Goal: Task Accomplishment & Management: Manage account settings

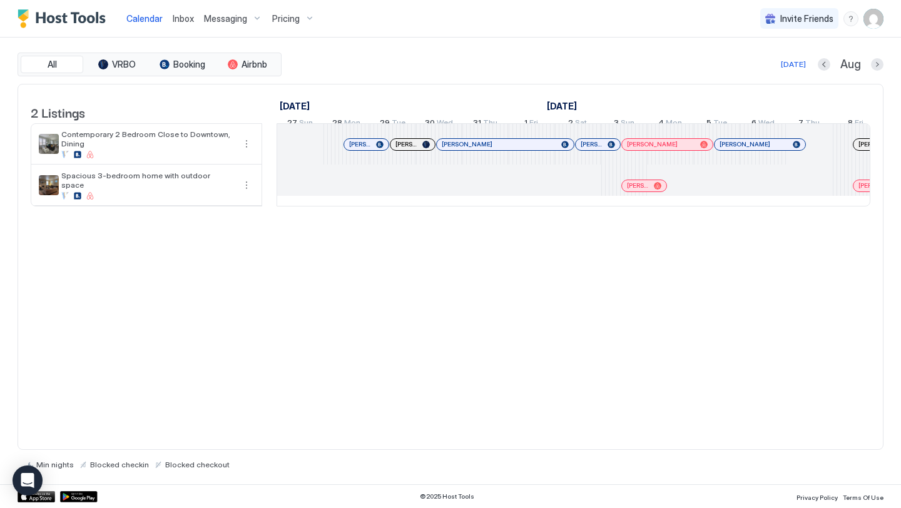
scroll to position [0, 607]
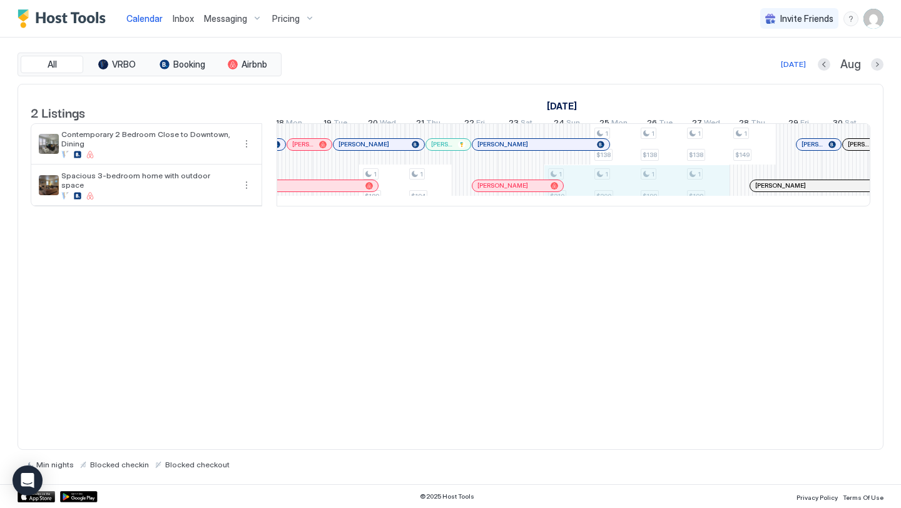
drag, startPoint x: 579, startPoint y: 202, endPoint x: 718, endPoint y: 204, distance: 138.9
click at [718, 204] on div "1 $189 1 $189 1 $138 1 $145 1 $189 1 $194 1 $210 1 $138 1 $200 1 $138 1 $199 1 …" at bounding box center [475, 165] width 2454 height 82
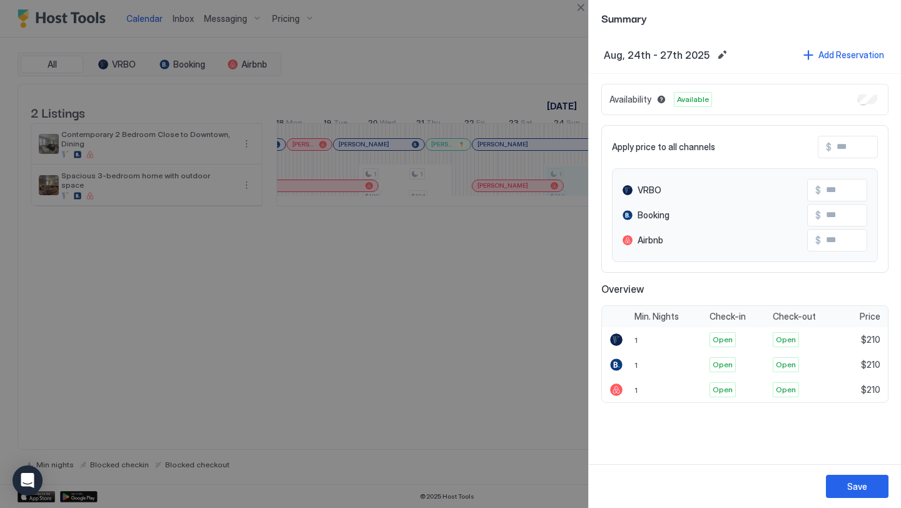
click at [486, 270] on div at bounding box center [450, 254] width 901 height 508
click at [582, 5] on button "Close" at bounding box center [580, 7] width 15 height 15
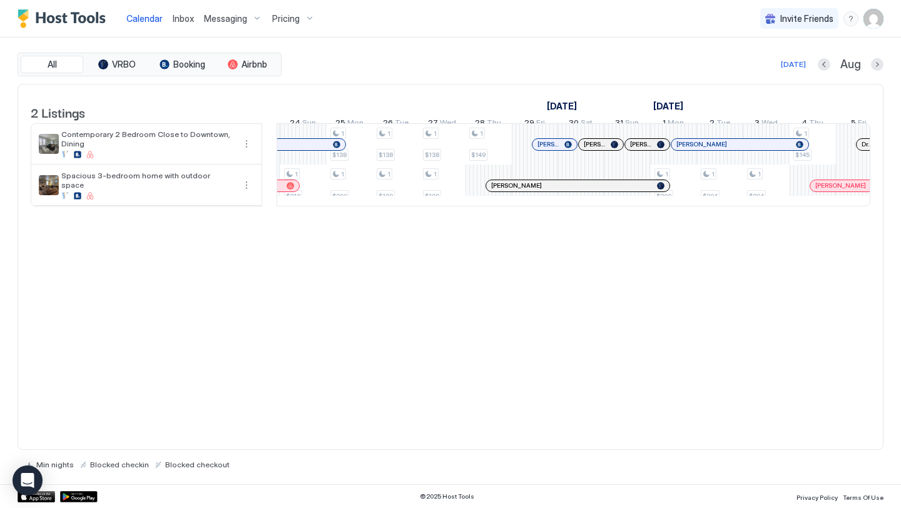
scroll to position [0, 1295]
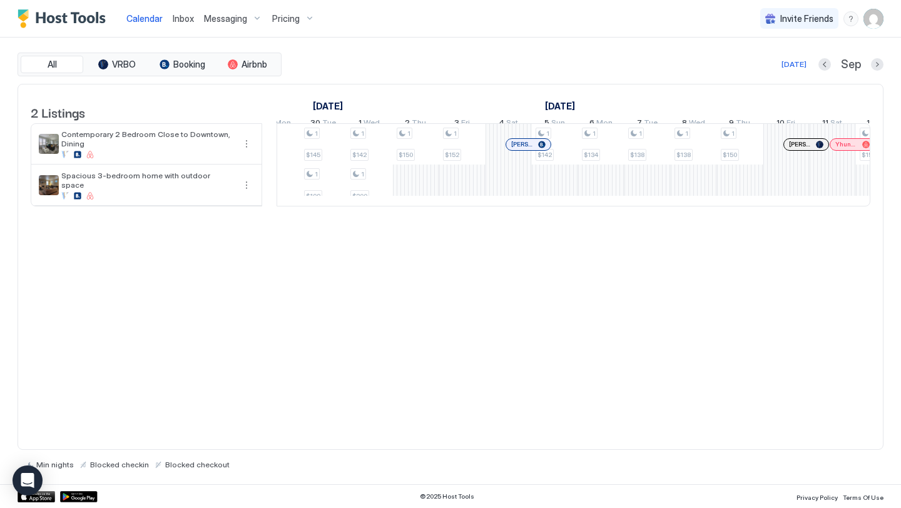
drag, startPoint x: 418, startPoint y: 184, endPoint x: 699, endPoint y: 262, distance: 291.6
click at [699, 262] on div "2 Listings [DATE] [DATE] 5 Fri 6 Sat 7 Sun 8 Mon 9 Tue 10 Wed 11 Thu 12 Fri 13 …" at bounding box center [451, 267] width 866 height 367
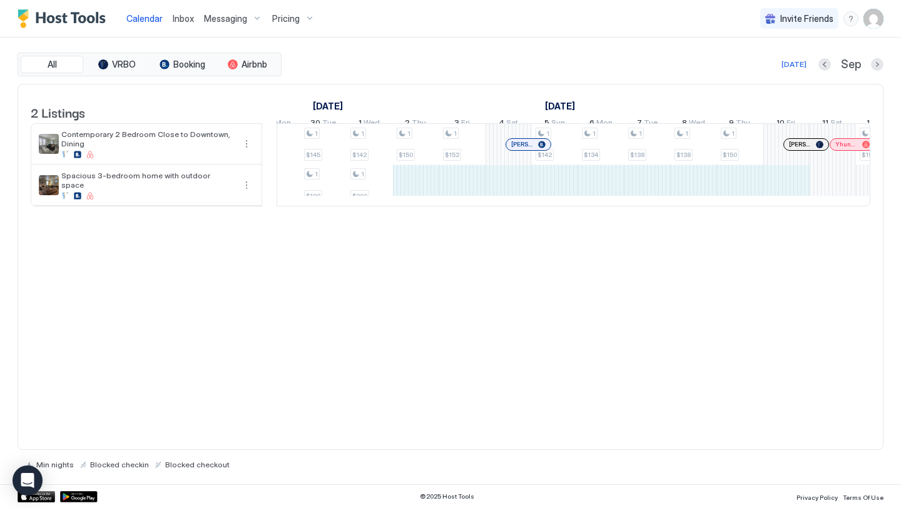
drag, startPoint x: 409, startPoint y: 203, endPoint x: 766, endPoint y: 214, distance: 357.4
click at [766, 206] on div "1 $138 1 $133 2 $189 1 $142 2 $189 1 $138 1 $138 1 $134 1 $199 1 $138 1 $199 1 …" at bounding box center [370, 165] width 2454 height 82
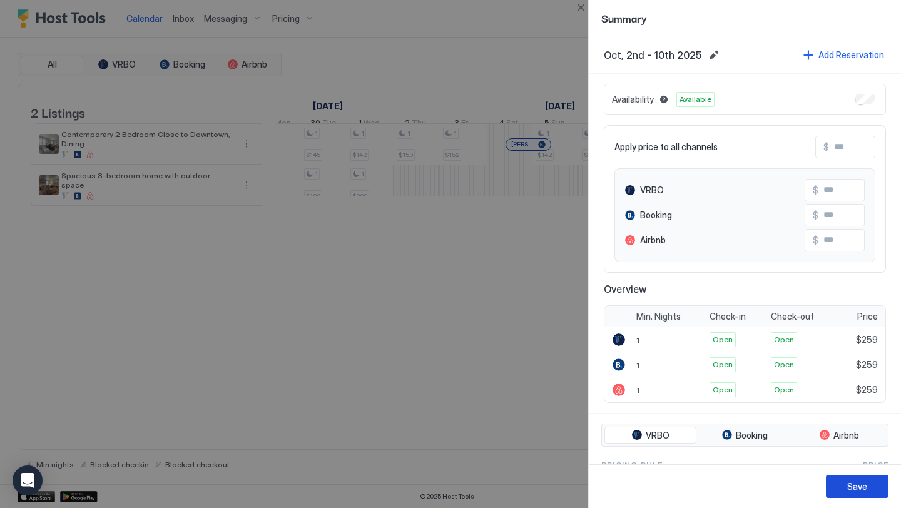
click at [850, 482] on div "Save" at bounding box center [857, 486] width 20 height 13
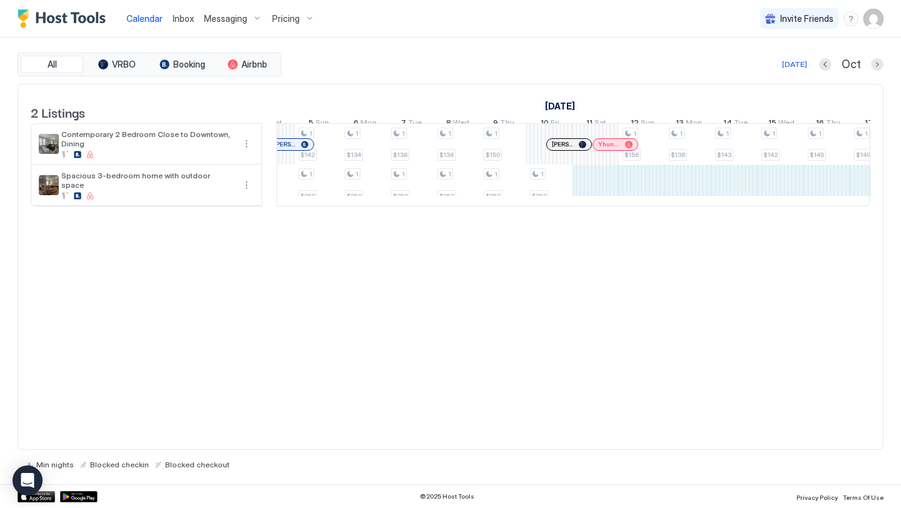
drag, startPoint x: 609, startPoint y: 202, endPoint x: 854, endPoint y: 206, distance: 245.3
click at [854, 206] on div "1 $138 1 $133 2 $189 1 $142 2 $189 1 $138 1 $138 1 $134 1 $199 1 $138 1 $199 1 …" at bounding box center [133, 165] width 2454 height 82
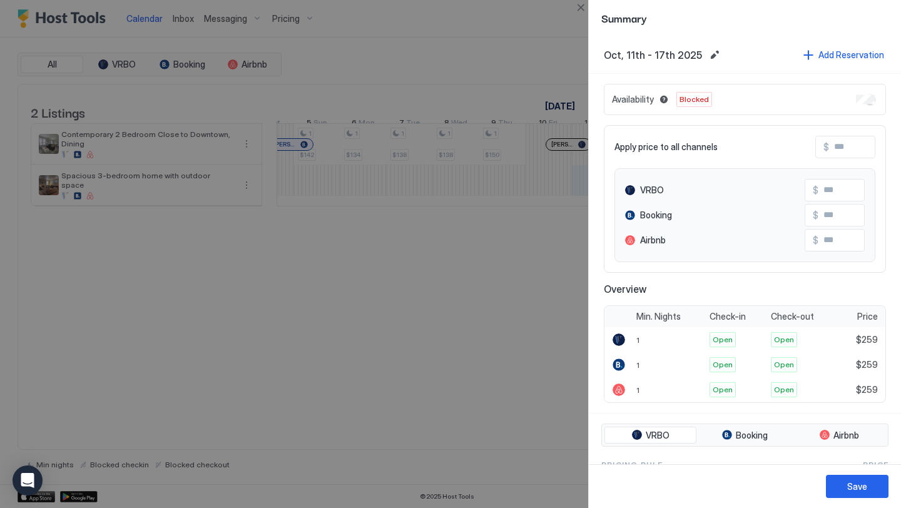
click at [853, 98] on div "Availability Blocked" at bounding box center [745, 99] width 282 height 31
click at [851, 490] on div "Save" at bounding box center [857, 486] width 20 height 13
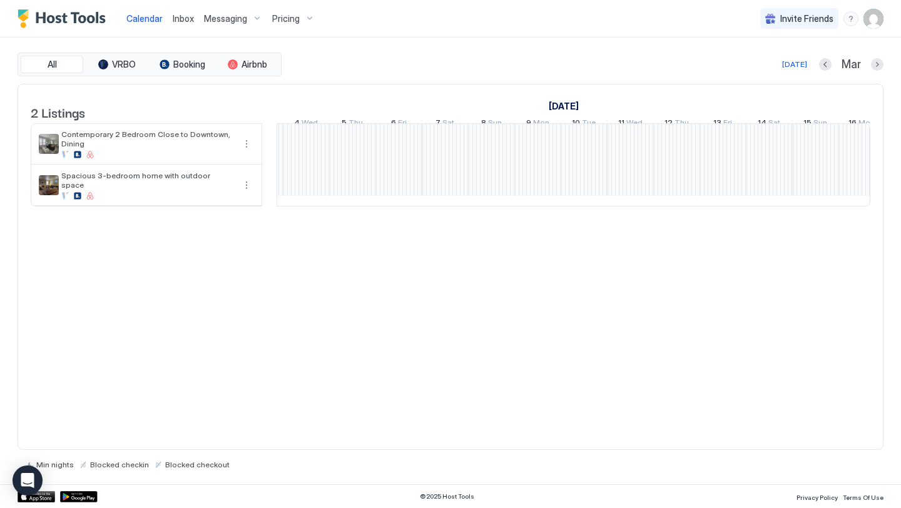
click at [483, 285] on div "2 Listings [DATE] [DATE] [DATE] 12 Thu 13 Fri 14 Sat 15 Sun 16 Mon 17 Tue 18 We…" at bounding box center [451, 267] width 866 height 367
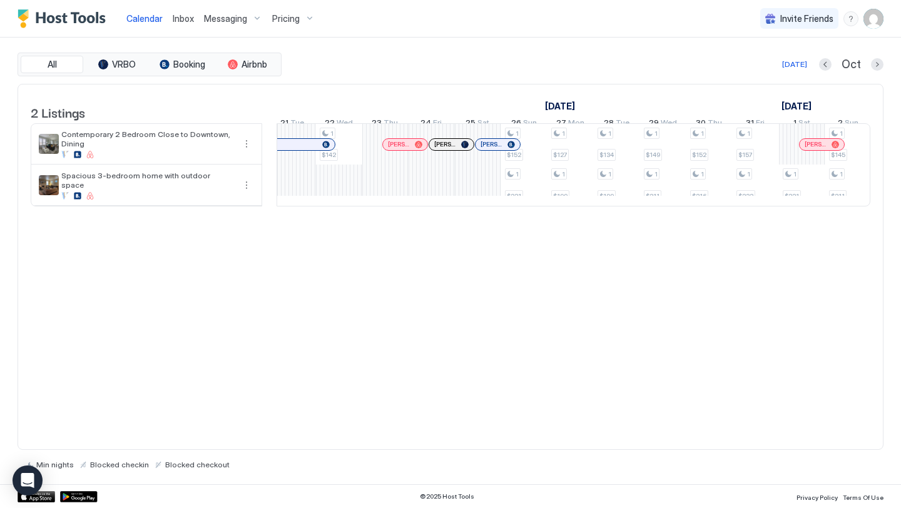
click at [446, 258] on div "2 Listings [DATE] [DATE] [DATE] 15 Wed 16 Thu 17 Fri 18 Sat 19 Sun 20 Mon 21 Tu…" at bounding box center [451, 267] width 866 height 367
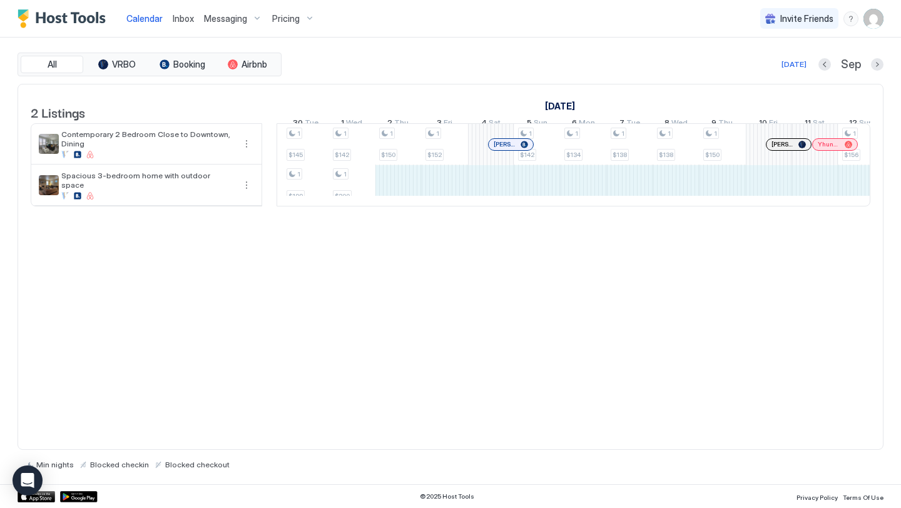
drag, startPoint x: 738, startPoint y: 195, endPoint x: 398, endPoint y: 184, distance: 340.5
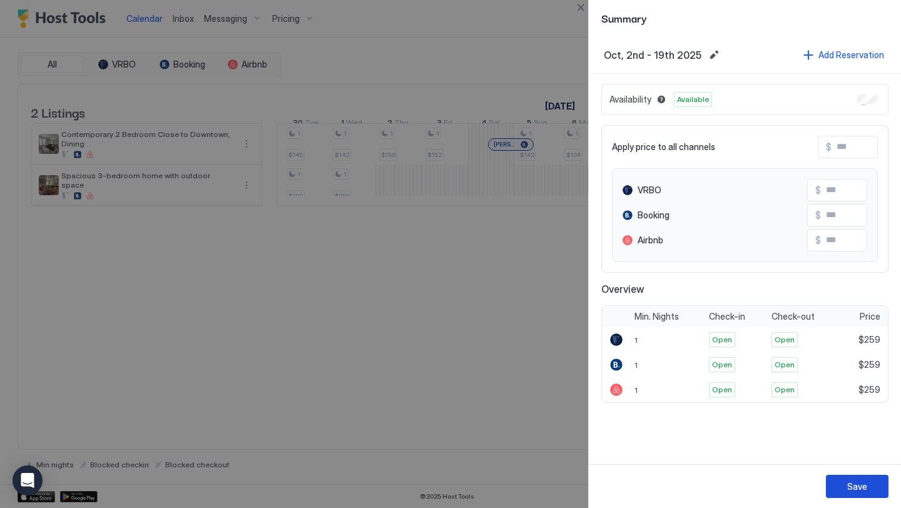
click at [853, 484] on div "Save" at bounding box center [857, 486] width 20 height 13
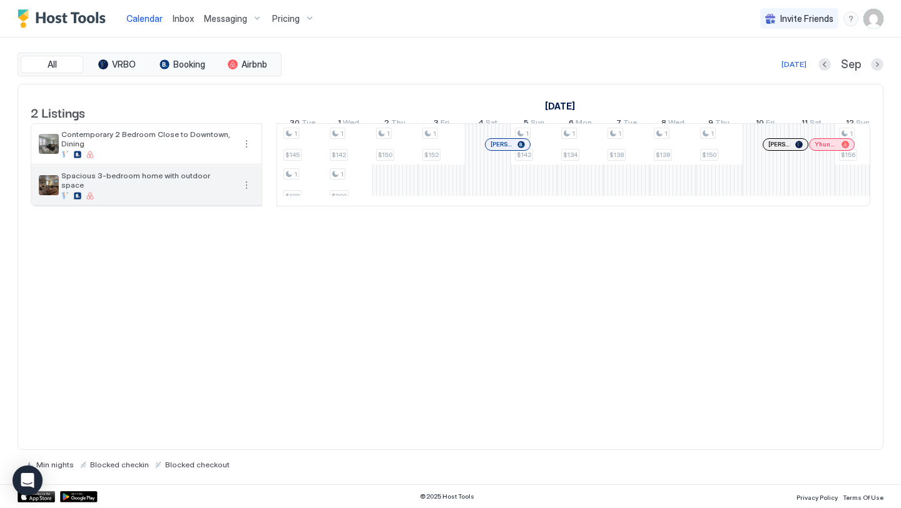
click at [248, 193] on button "More options" at bounding box center [246, 185] width 15 height 15
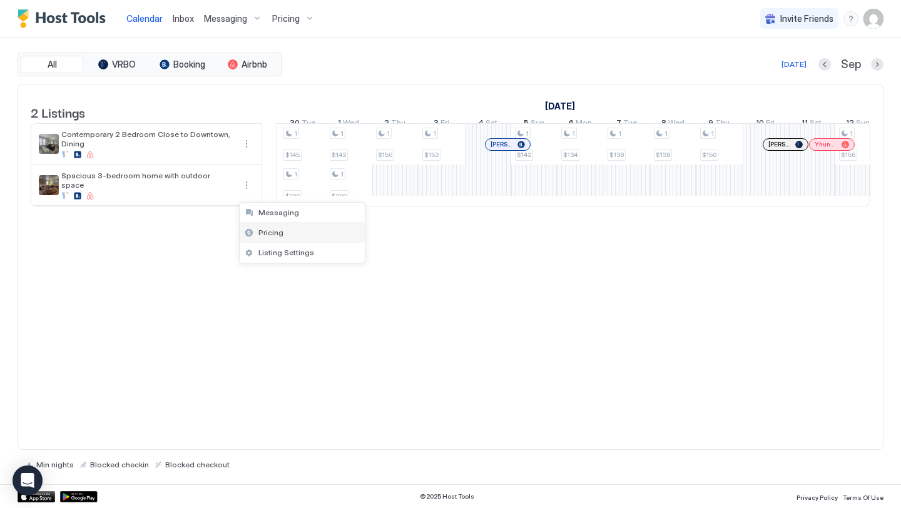
click at [260, 230] on span "Pricing" at bounding box center [270, 232] width 25 height 9
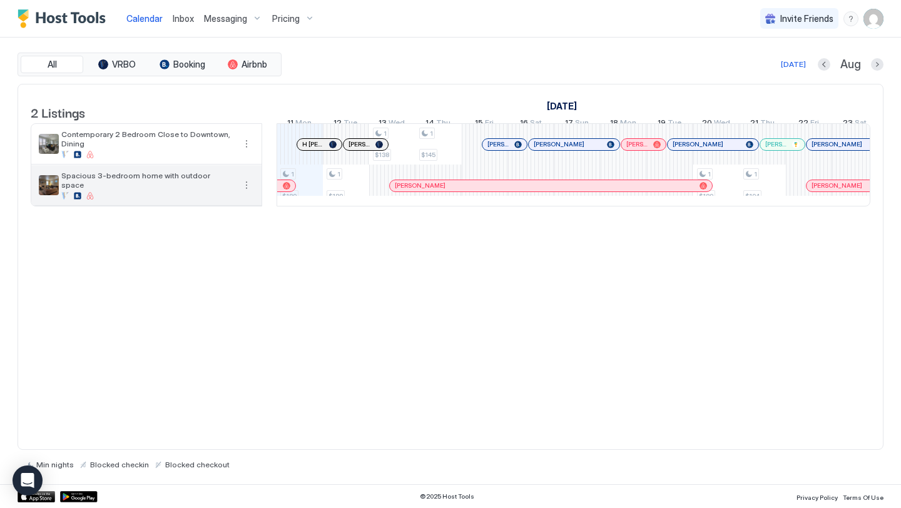
click at [241, 193] on button "More options" at bounding box center [246, 185] width 15 height 15
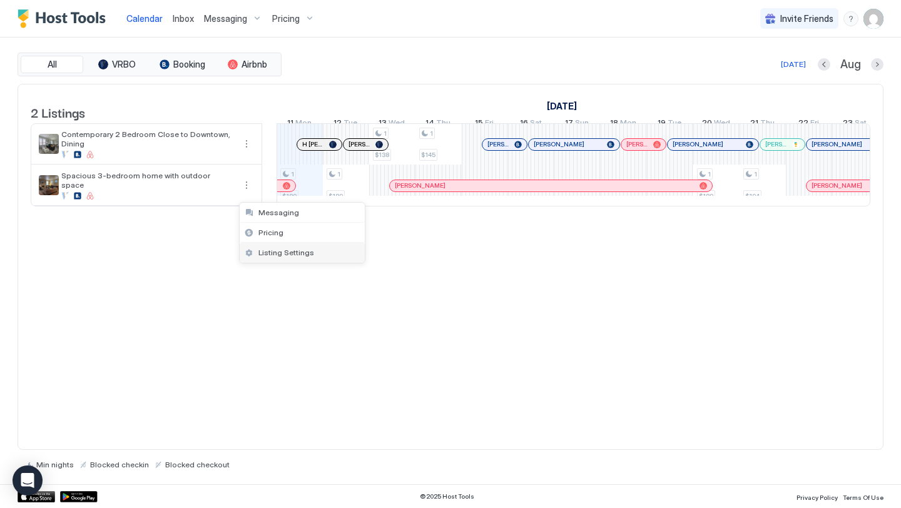
click at [265, 258] on div "Listing Settings" at bounding box center [302, 253] width 125 height 20
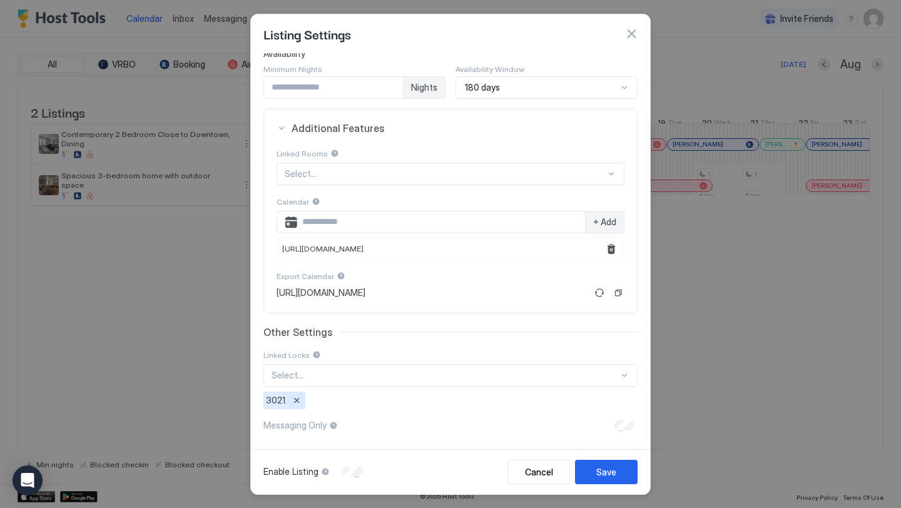
click at [632, 38] on button "button" at bounding box center [631, 34] width 13 height 13
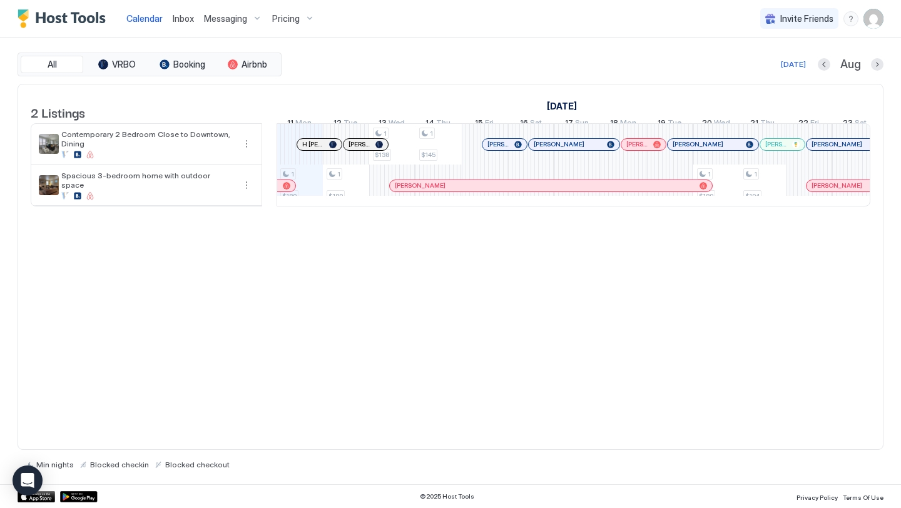
click at [871, 25] on img "User profile" at bounding box center [873, 19] width 20 height 20
click at [811, 70] on div "Settings" at bounding box center [803, 70] width 159 height 22
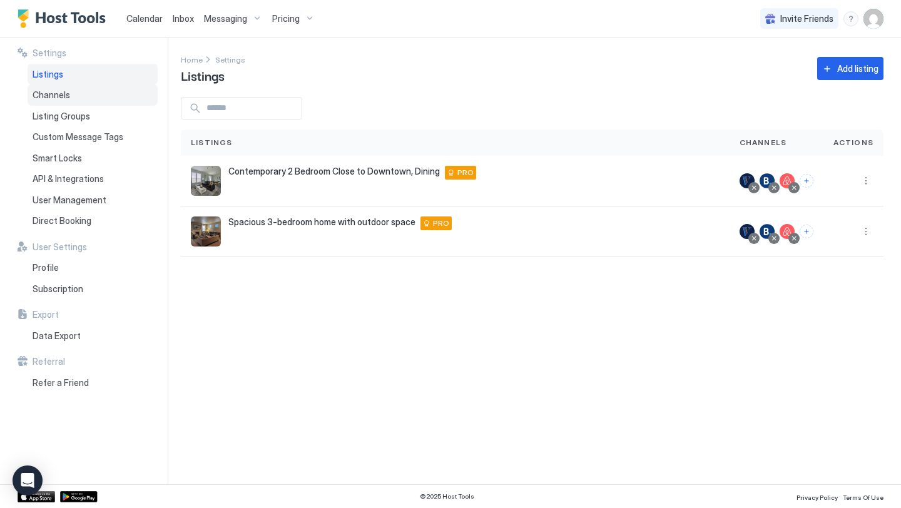
click at [99, 89] on div "Channels" at bounding box center [93, 94] width 130 height 21
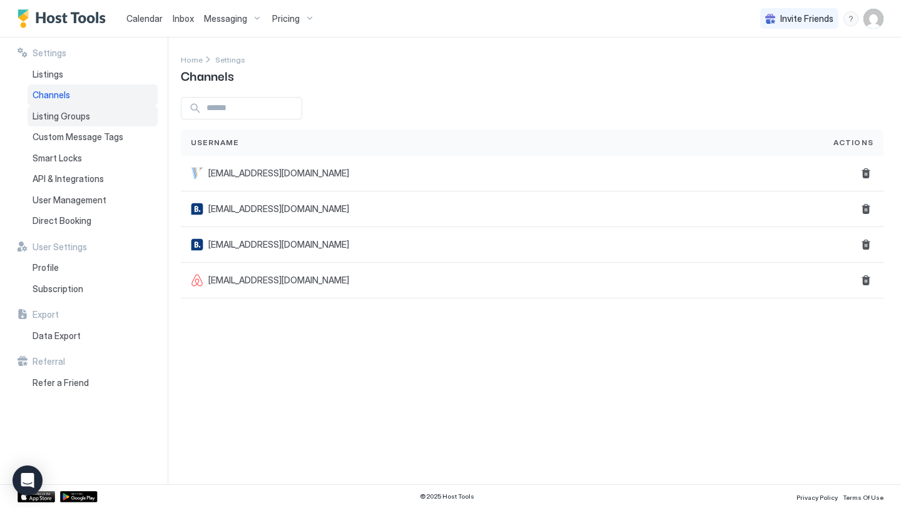
click at [91, 109] on div "Listing Groups" at bounding box center [93, 116] width 130 height 21
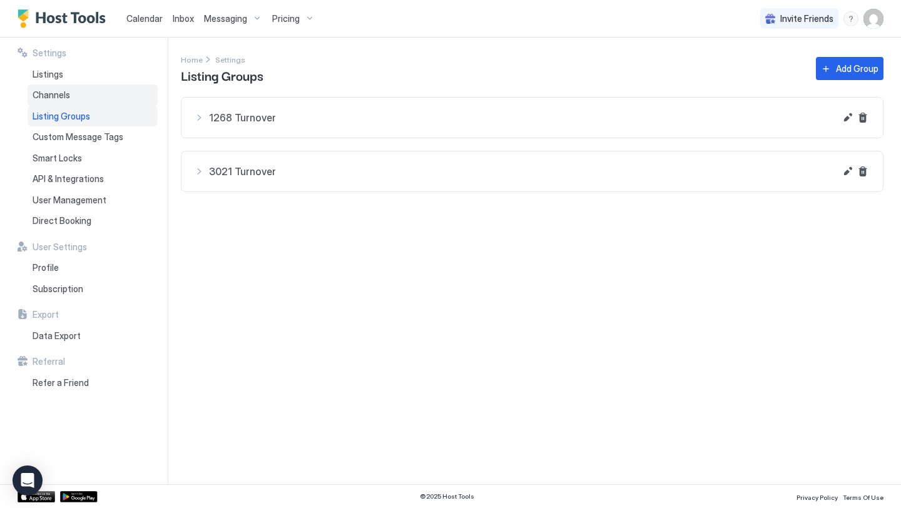
click at [89, 101] on div "Channels" at bounding box center [93, 94] width 130 height 21
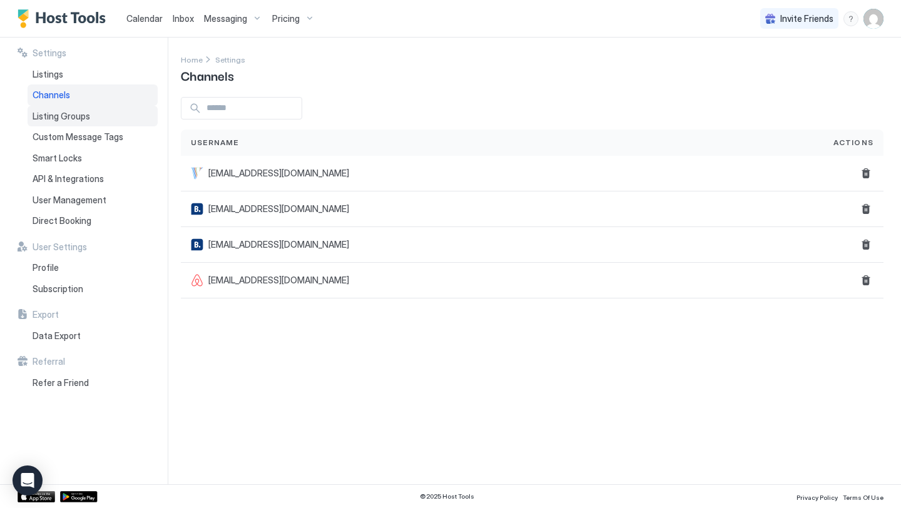
click at [88, 113] on span "Listing Groups" at bounding box center [62, 116] width 58 height 11
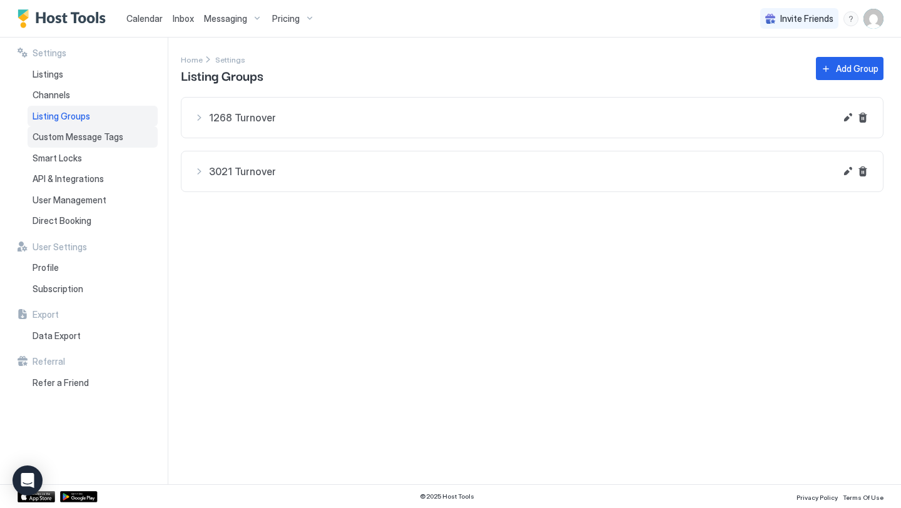
click at [88, 133] on span "Custom Message Tags" at bounding box center [78, 136] width 91 height 11
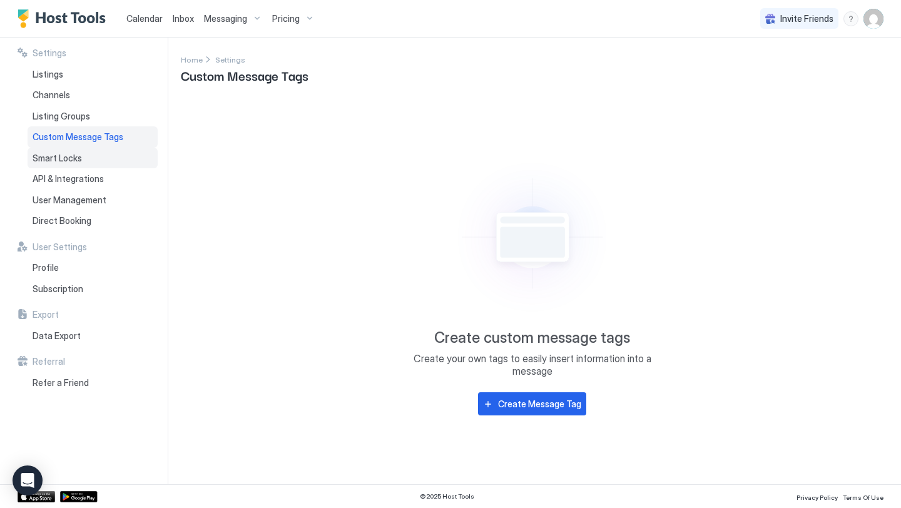
click at [85, 156] on div "Smart Locks" at bounding box center [93, 158] width 130 height 21
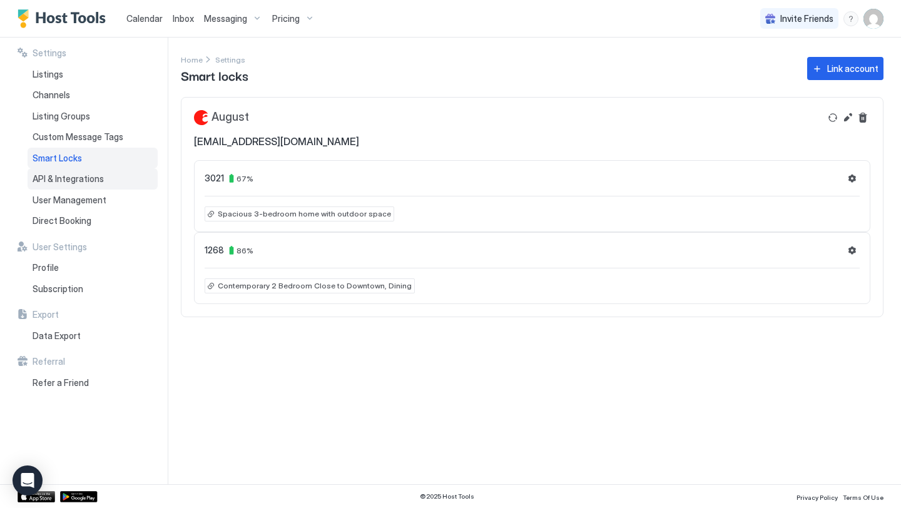
click at [89, 171] on div "API & Integrations" at bounding box center [93, 178] width 130 height 21
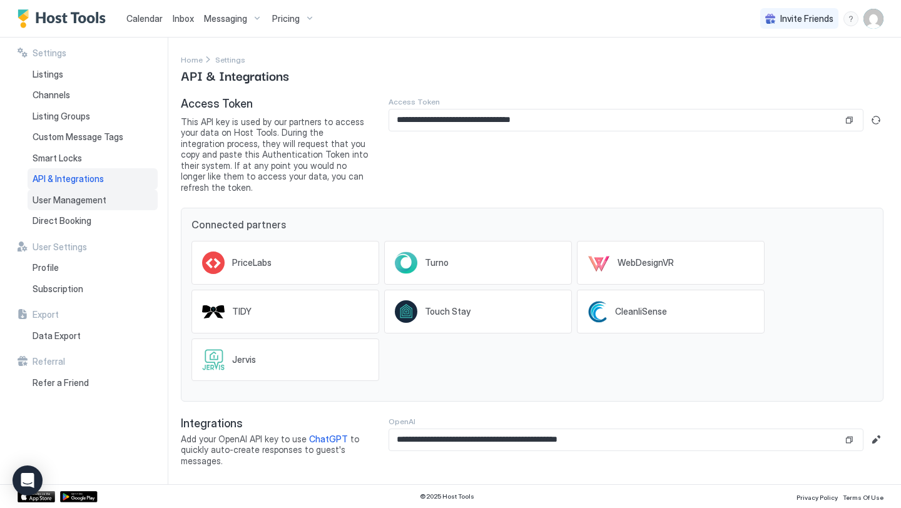
click at [91, 198] on span "User Management" at bounding box center [70, 200] width 74 height 11
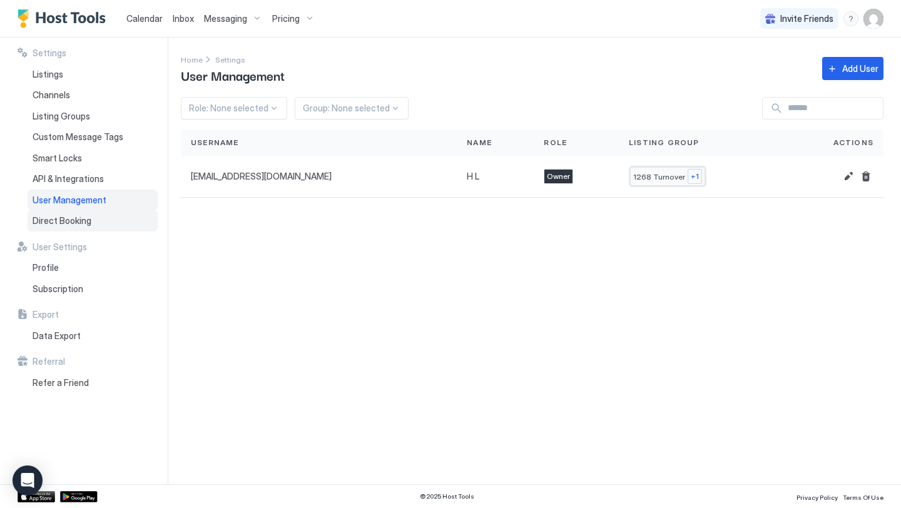
click at [86, 226] on div "Direct Booking" at bounding box center [93, 220] width 130 height 21
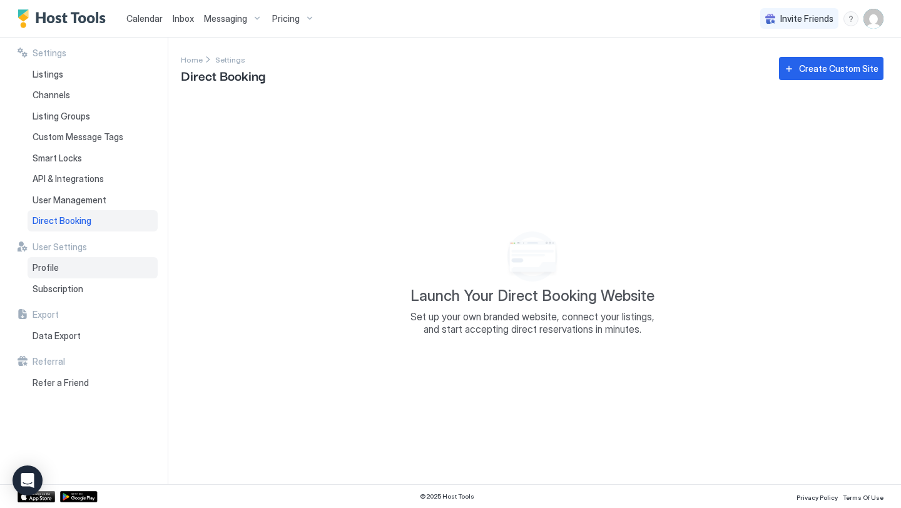
click at [83, 263] on div "Profile" at bounding box center [93, 267] width 130 height 21
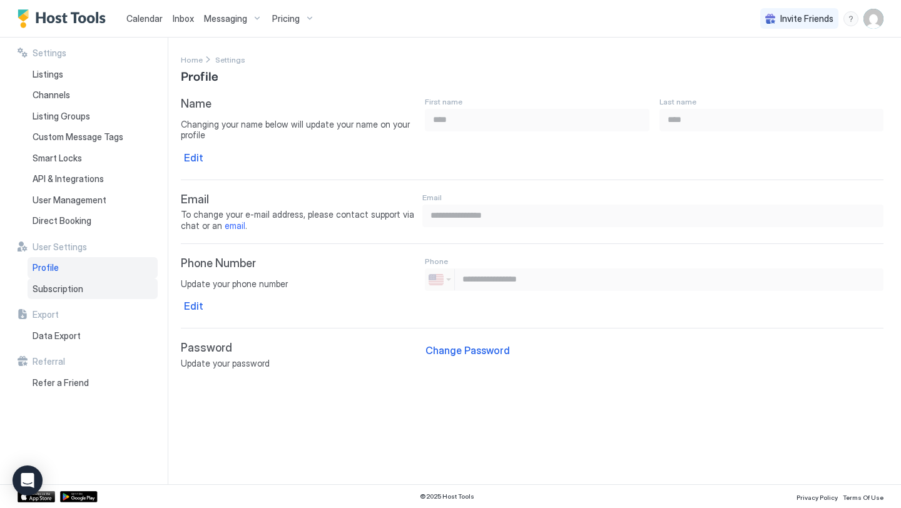
click at [80, 286] on span "Subscription" at bounding box center [58, 288] width 51 height 11
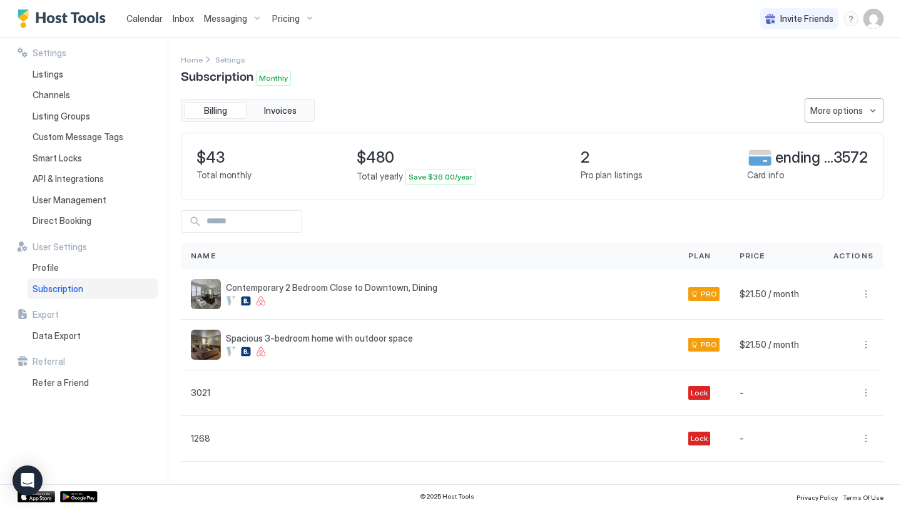
click at [420, 180] on span "Save $36.00/year" at bounding box center [441, 176] width 64 height 11
click at [582, 161] on span "2" at bounding box center [612, 157] width 62 height 19
click at [868, 292] on button "More options" at bounding box center [865, 294] width 15 height 15
click at [833, 310] on div "Downgrade plan" at bounding box center [810, 312] width 125 height 20
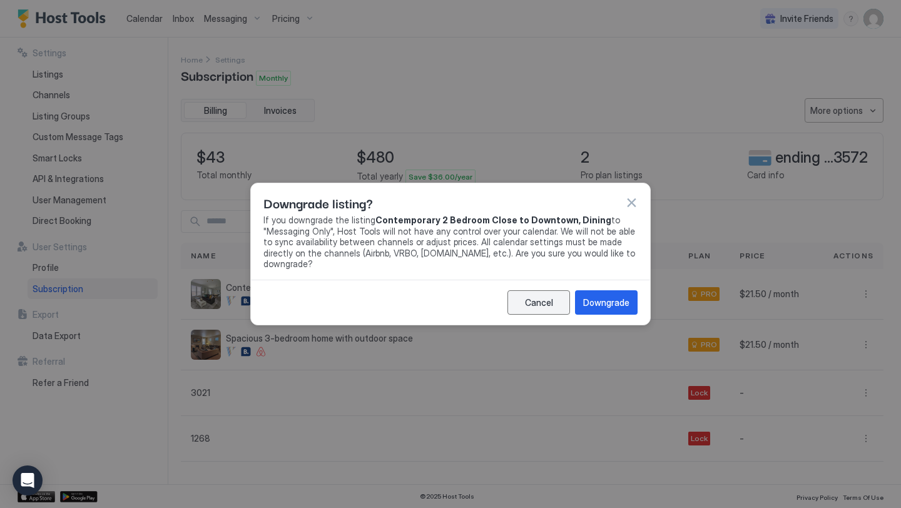
click at [549, 296] on div "Cancel" at bounding box center [539, 302] width 28 height 13
